Goal: Find specific page/section: Find specific page/section

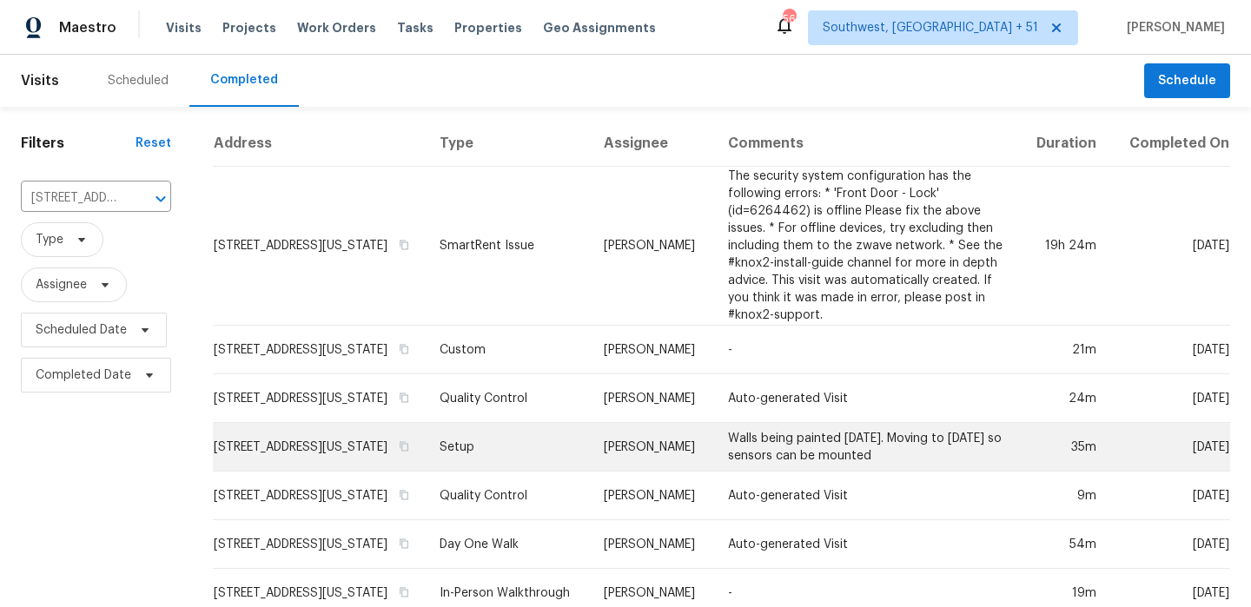
click at [528, 449] on td "Setup" at bounding box center [508, 447] width 165 height 49
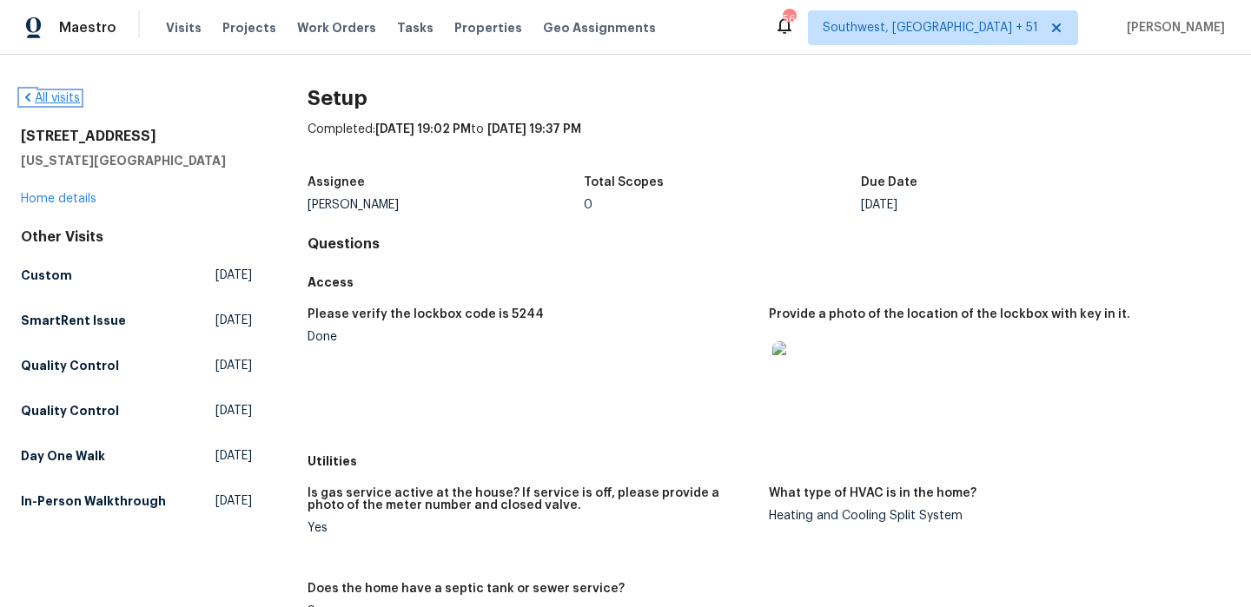
click at [51, 101] on link "All visits" at bounding box center [50, 98] width 59 height 12
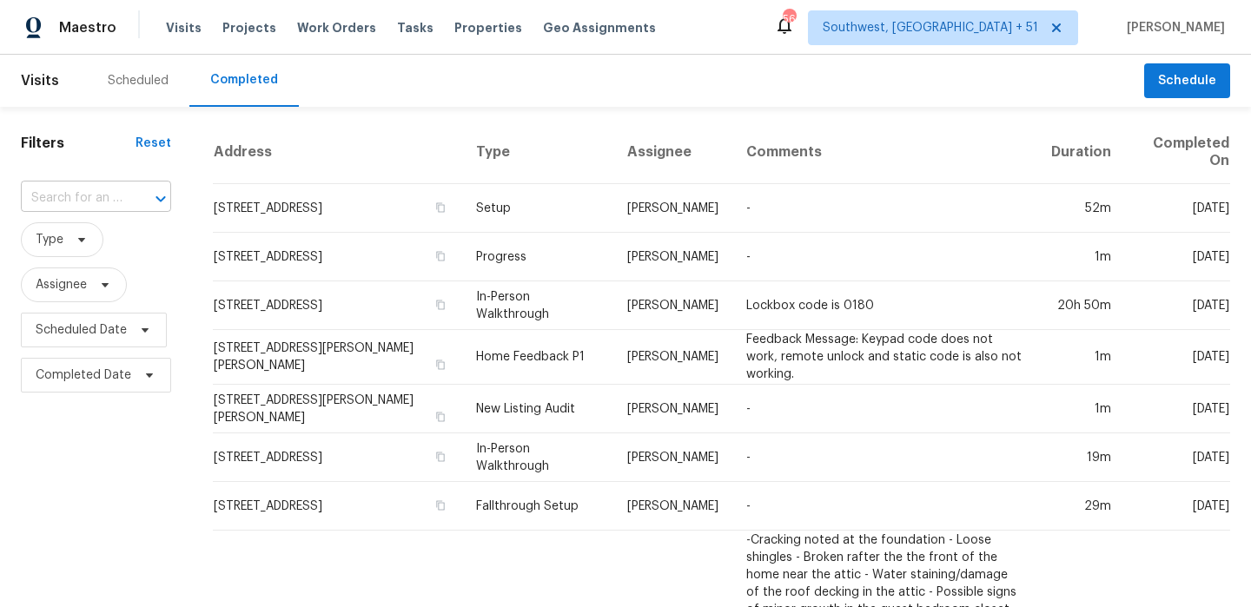
click at [111, 209] on input "text" at bounding box center [72, 198] width 102 height 27
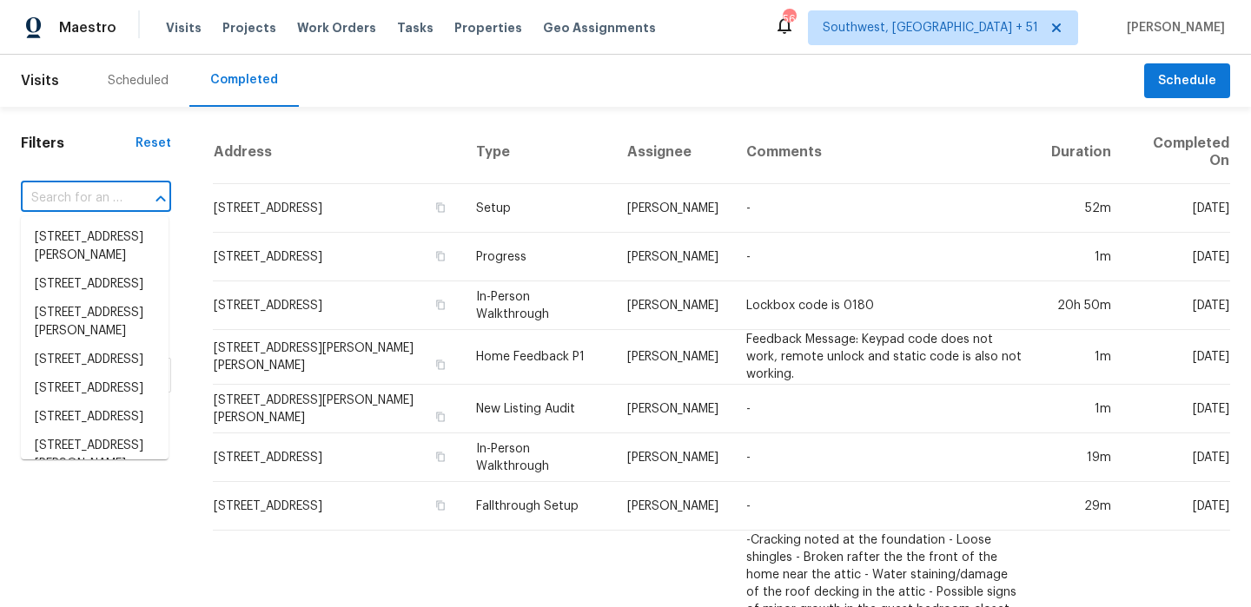
paste input "[STREET_ADDRESS]"
type input "[STREET_ADDRESS]"
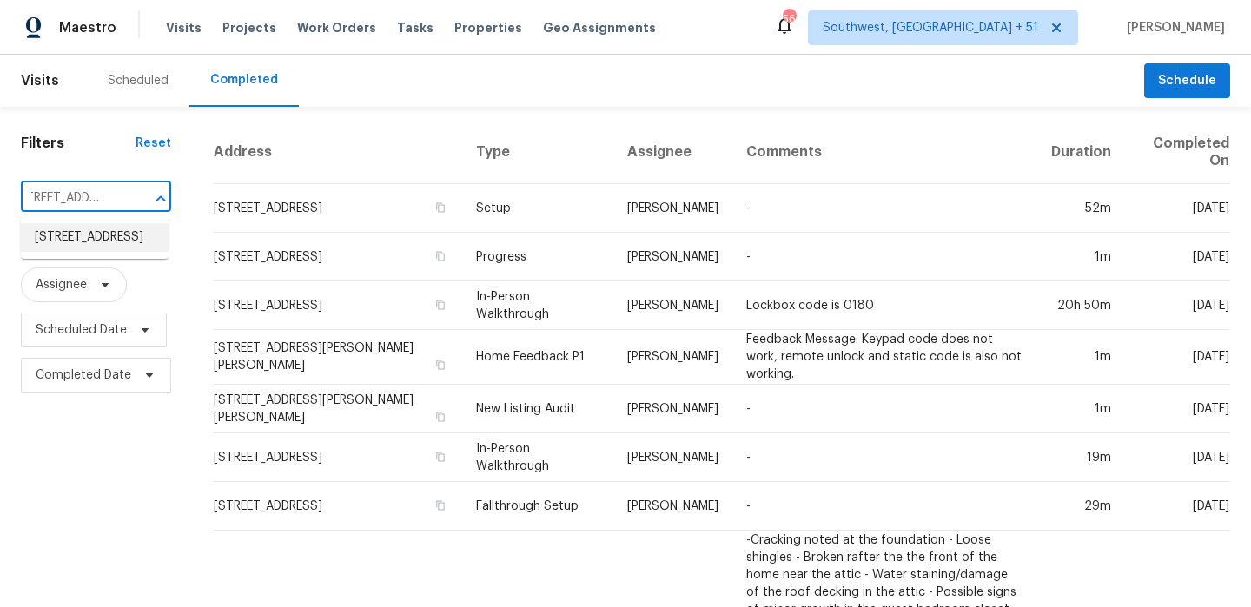
click at [94, 239] on li "[STREET_ADDRESS]" at bounding box center [95, 237] width 148 height 29
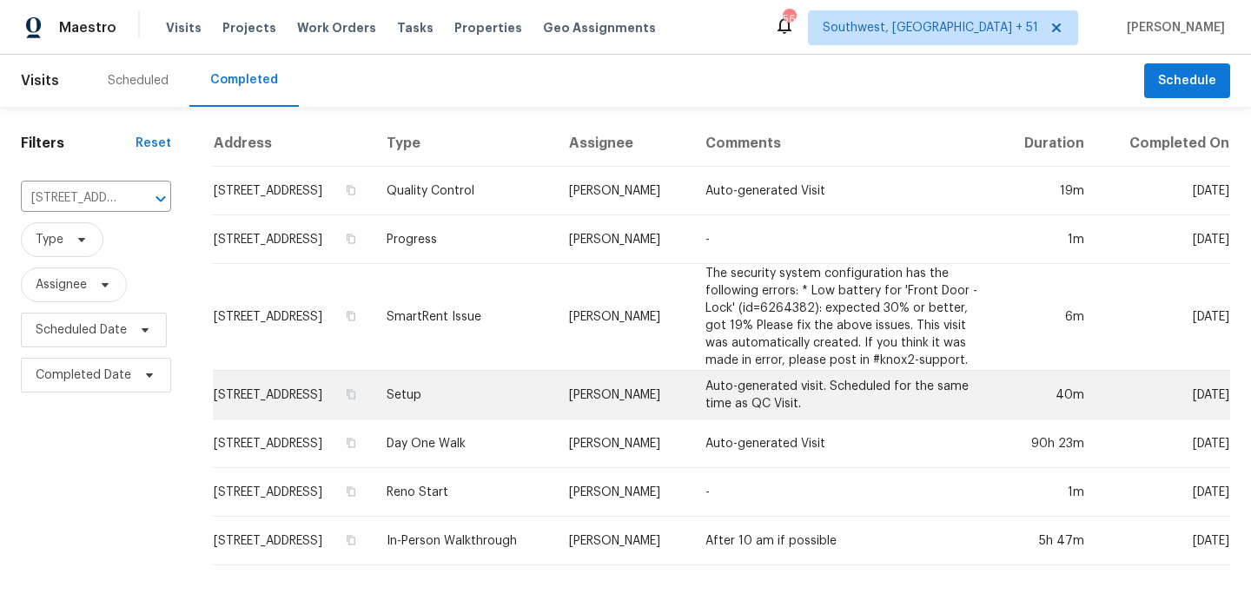
click at [555, 377] on td "Setup" at bounding box center [464, 395] width 183 height 49
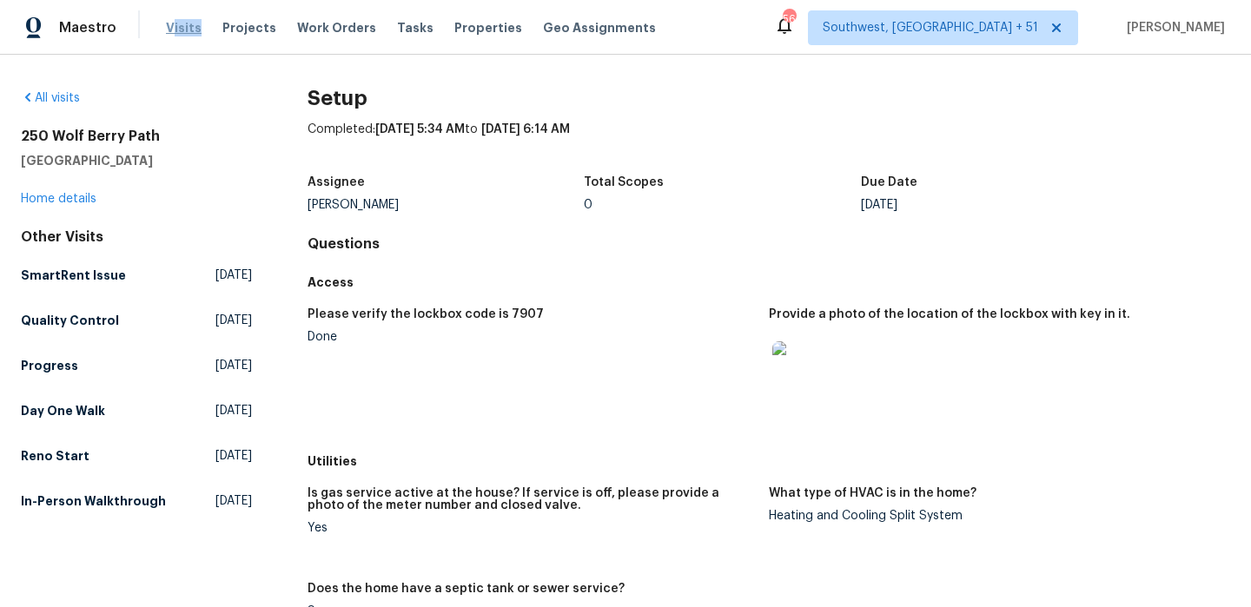
click at [170, 36] on div "Visits Projects Work Orders Tasks Properties Geo Assignments" at bounding box center [421, 27] width 511 height 35
click at [170, 36] on span "Visits" at bounding box center [184, 27] width 36 height 17
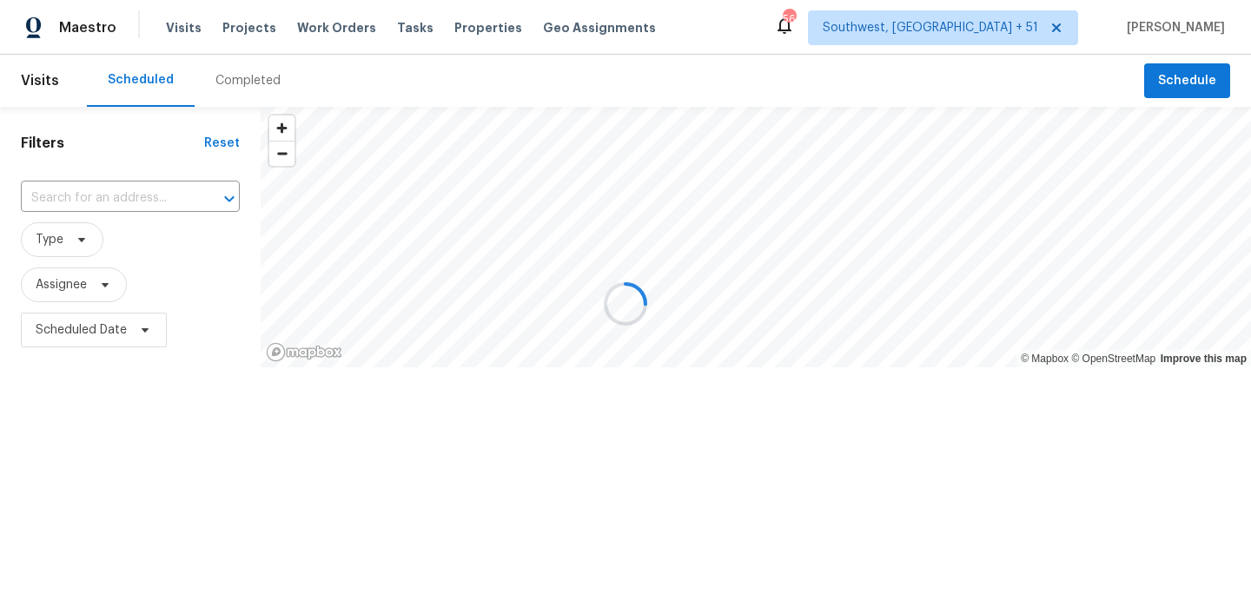
click at [239, 90] on div at bounding box center [625, 303] width 1251 height 607
